Goal: Information Seeking & Learning: Compare options

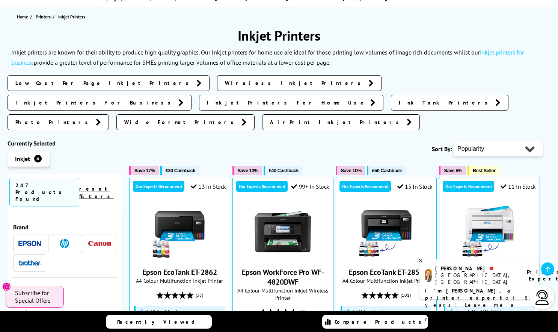
scroll to position [75, 0]
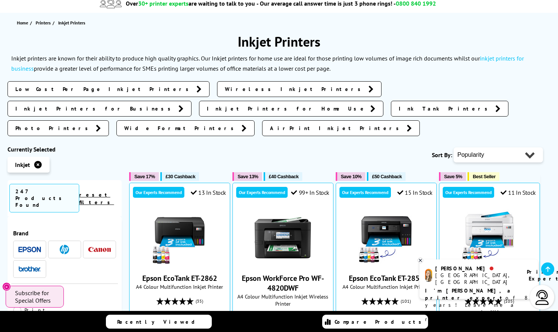
click at [492, 147] on select "Popularity Rating Price - Low to High Price - High to Low Running Costs - Low t…" at bounding box center [498, 154] width 89 height 15
select select "Price Ascending"
click at [454, 147] on select "Popularity Rating Price - Low to High Price - High to Low Running Costs - Low t…" at bounding box center [498, 154] width 89 height 15
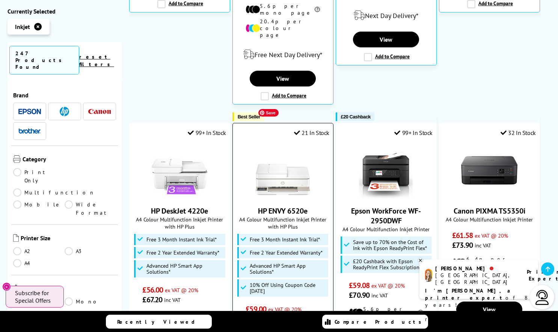
scroll to position [451, 0]
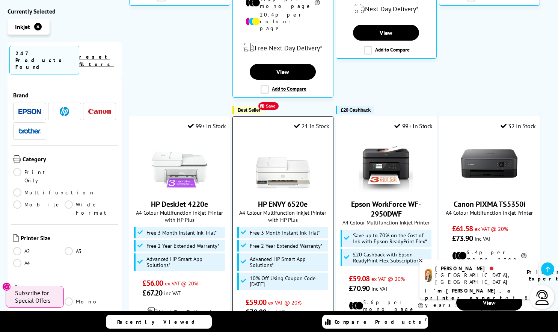
click at [289, 146] on img at bounding box center [283, 163] width 56 height 56
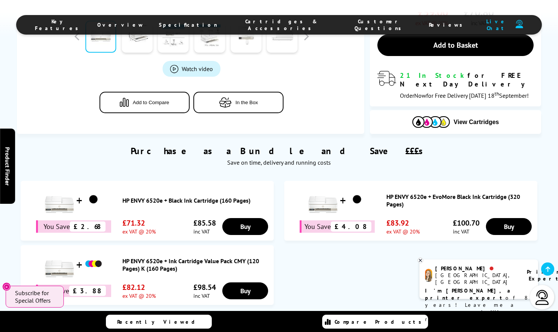
scroll to position [376, 0]
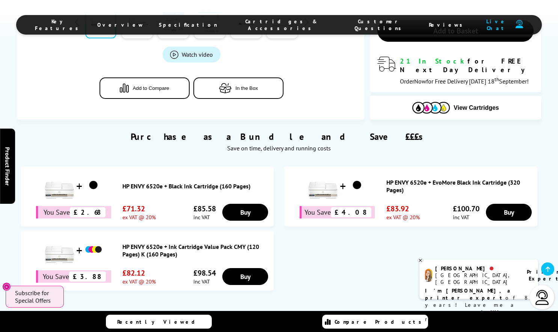
click at [178, 182] on link "HP ENVY 6520e + Black Ink Cartridge (160 Pages)" at bounding box center [196, 186] width 148 height 8
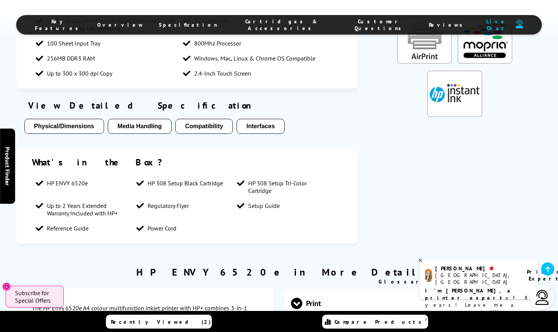
scroll to position [789, 0]
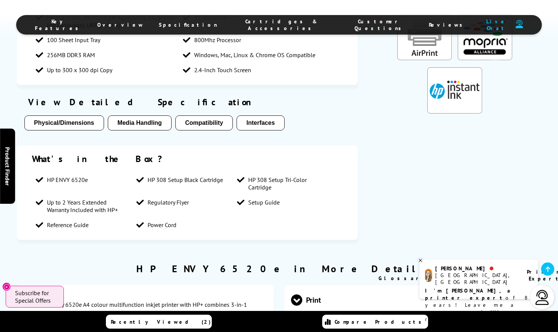
click at [216, 118] on button "Compatibility" at bounding box center [203, 122] width 57 height 15
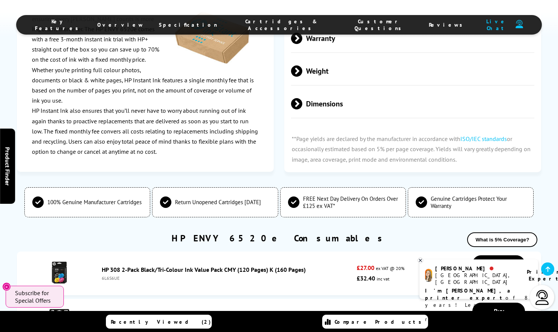
scroll to position [676, 0]
